Goal: Task Accomplishment & Management: Manage account settings

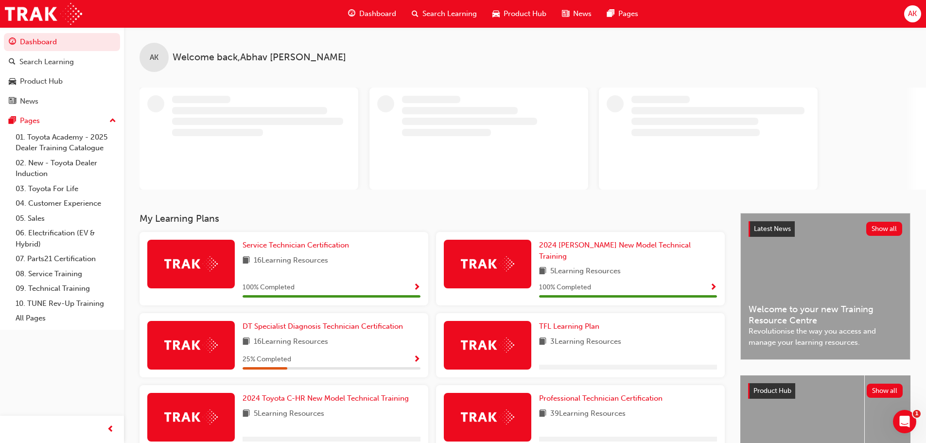
click at [910, 12] on span "AK" at bounding box center [912, 13] width 9 height 11
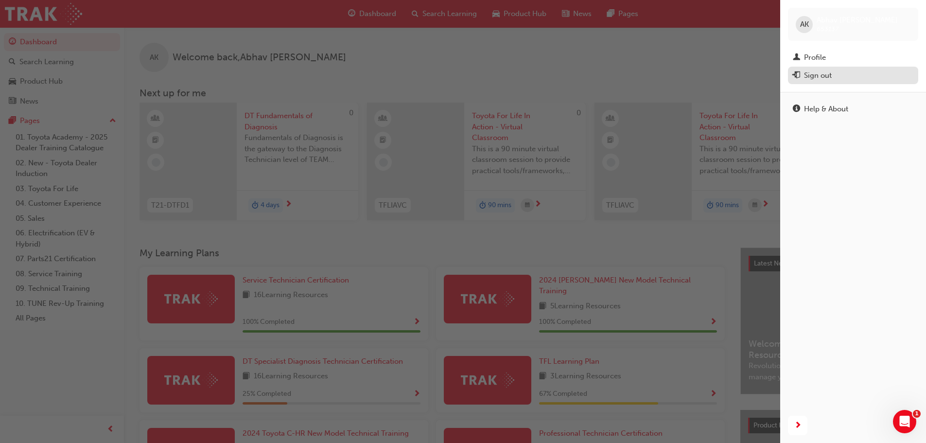
click at [819, 77] on div "Sign out" at bounding box center [818, 75] width 28 height 11
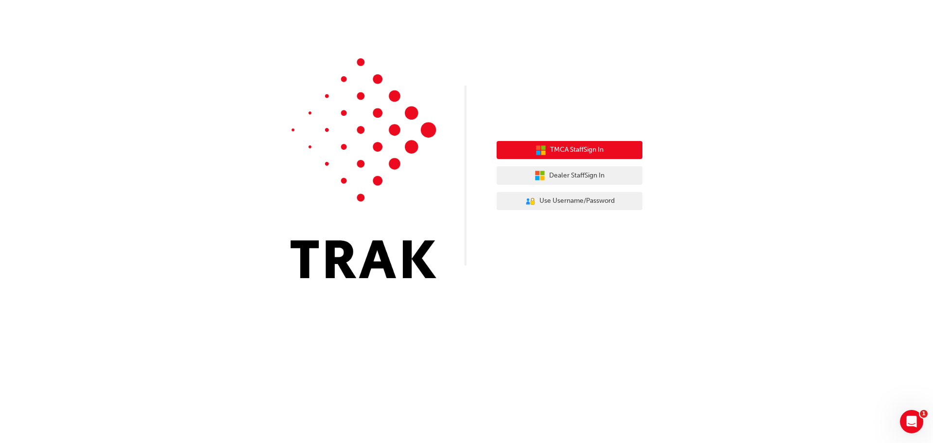
click at [584, 155] on span "TMCA Staff Sign In" at bounding box center [576, 149] width 53 height 11
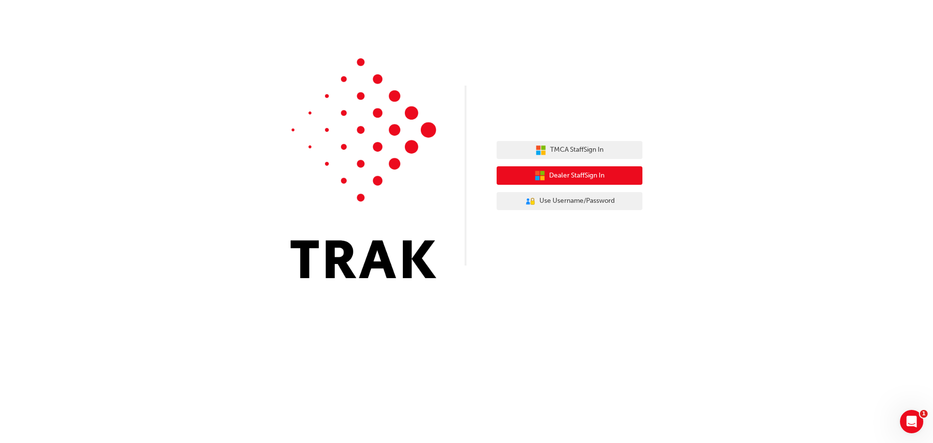
click at [582, 175] on span "Dealer Staff Sign In" at bounding box center [576, 175] width 55 height 11
